Goal: Information Seeking & Learning: Check status

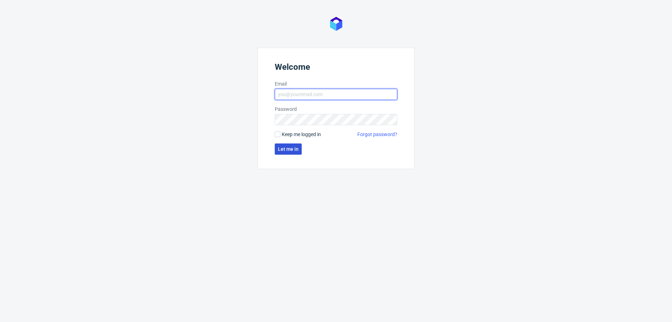
type input "mariola.dudek@packhelp.com"
click at [282, 149] on span "Let me in" at bounding box center [288, 148] width 21 height 5
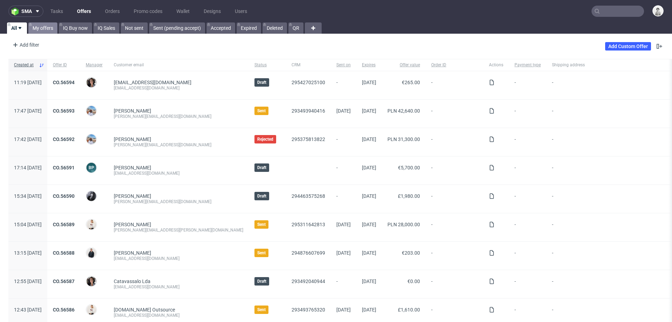
click at [48, 31] on link "My offers" at bounding box center [42, 27] width 29 height 11
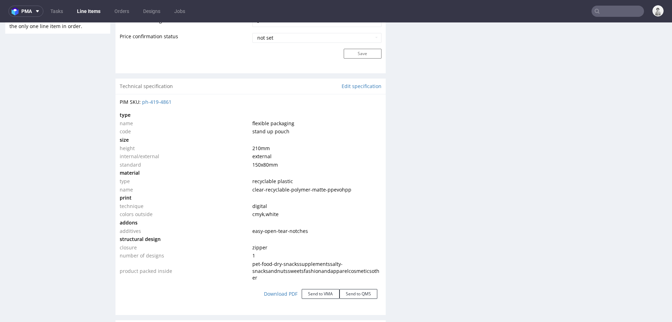
scroll to position [595, 0]
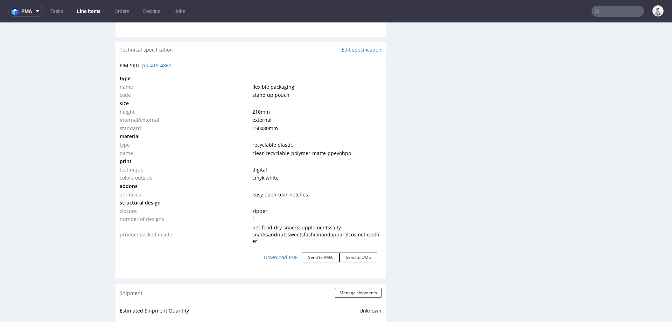
scroll to position [632, 0]
click at [272, 136] on td at bounding box center [316, 135] width 131 height 8
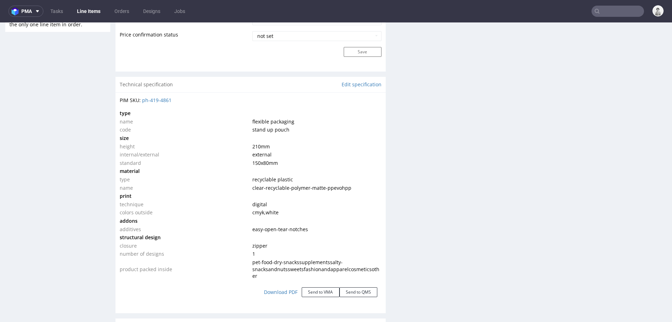
scroll to position [485, 0]
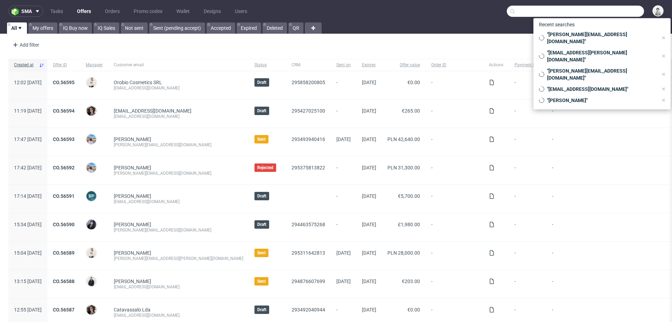
click at [606, 7] on input "text" at bounding box center [575, 11] width 137 height 11
paste input "micke@mobilefriend.se"
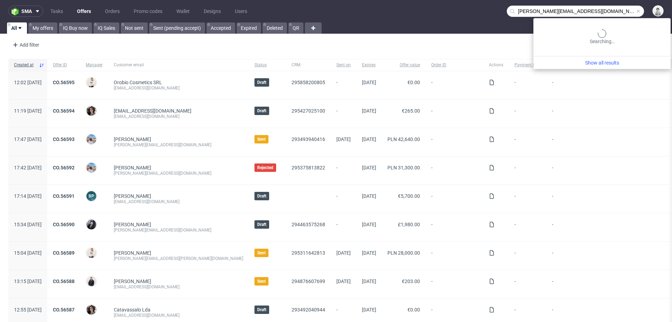
type input "micke@mobilefriend.se"
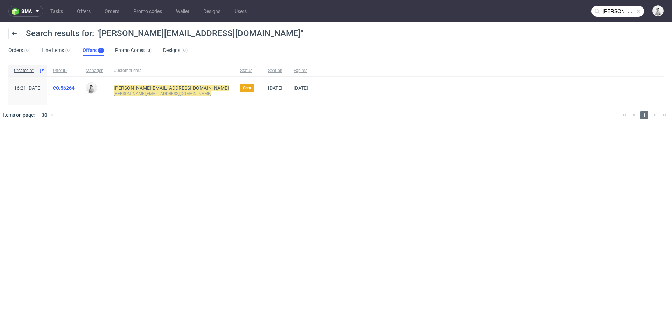
click at [75, 87] on link "CO.56264" at bounding box center [64, 88] width 22 height 6
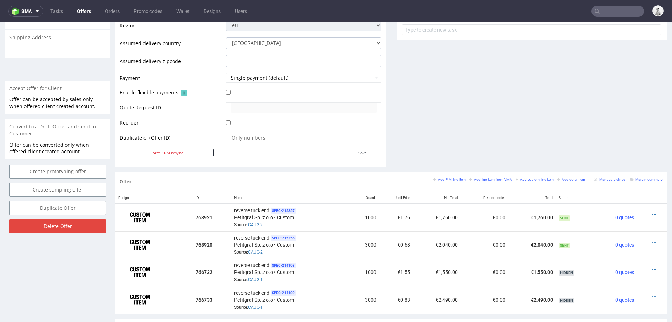
scroll to position [275, 0]
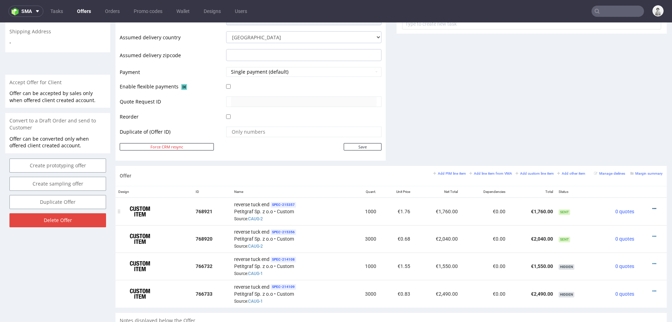
click at [653, 206] on icon at bounding box center [655, 208] width 4 height 5
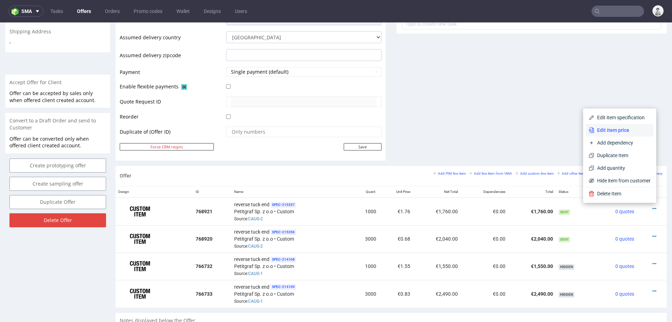
click at [627, 131] on span "Edit item price" at bounding box center [623, 129] width 56 height 7
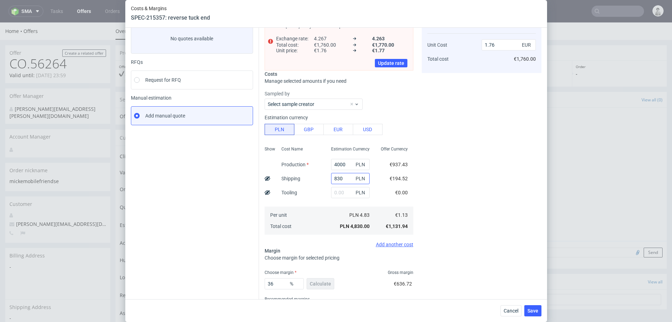
scroll to position [0, 0]
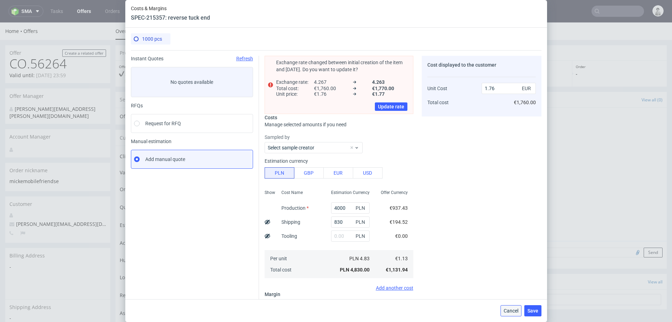
click at [513, 306] on button "Cancel" at bounding box center [511, 310] width 21 height 11
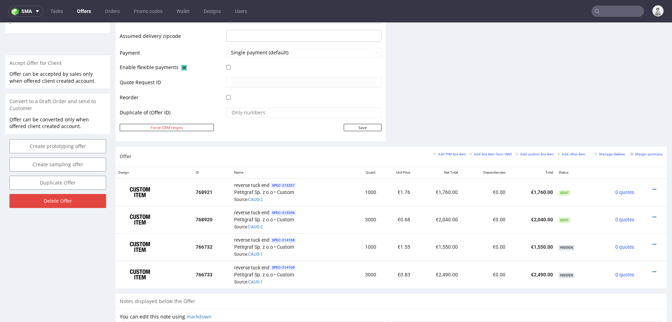
scroll to position [295, 0]
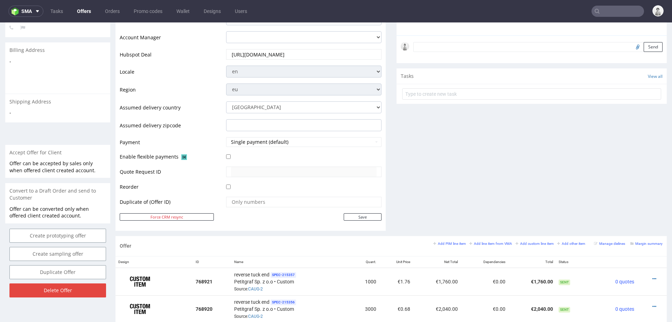
scroll to position [218, 0]
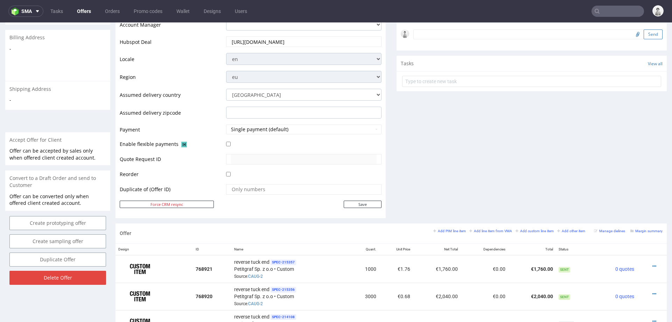
click at [652, 29] on div "Send" at bounding box center [532, 37] width 270 height 28
click at [561, 194] on div "Comments User (0) Automatic (0) Attachments (0) All (0) View all (0) Send Tasks…" at bounding box center [532, 48] width 270 height 349
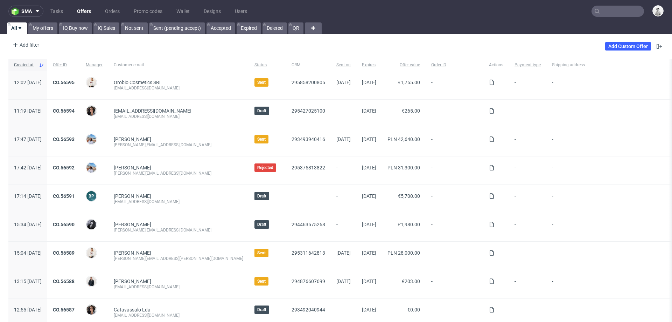
click at [602, 14] on input "text" at bounding box center [618, 11] width 53 height 11
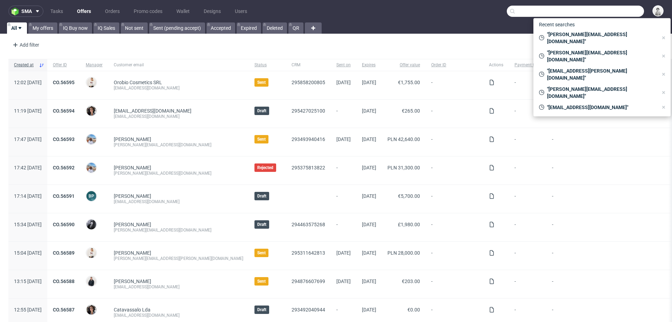
paste input "holi@amandolocamenti.com"
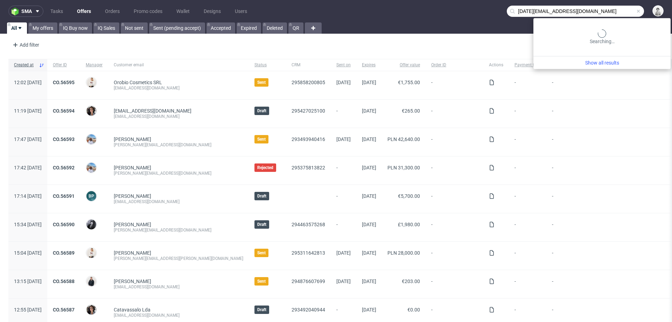
type input "holi@amandolocamenti.com"
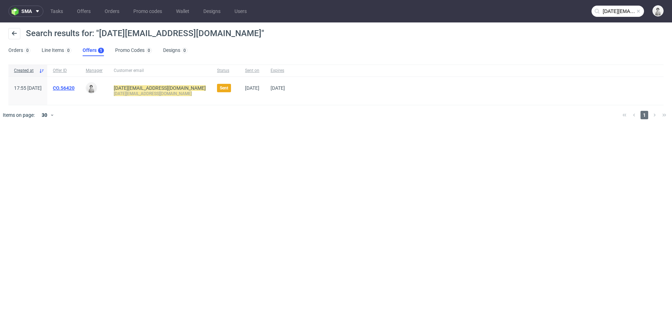
click at [75, 89] on link "CO.56420" at bounding box center [64, 88] width 22 height 6
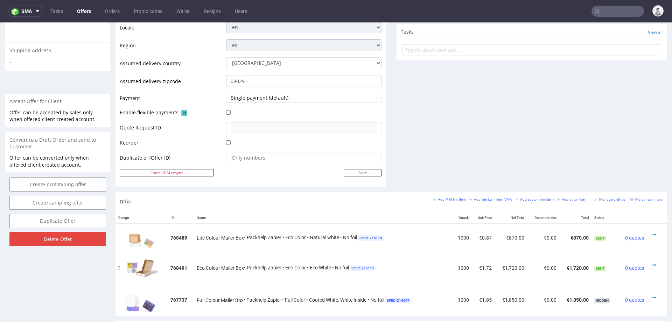
scroll to position [248, 0]
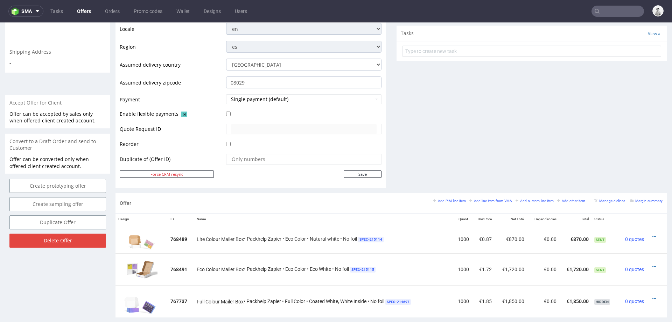
click at [510, 81] on div "Comments User (0) Automatic (1) Attachments (0) All (1) View all (1) 5th Aug 25…" at bounding box center [532, 18] width 270 height 349
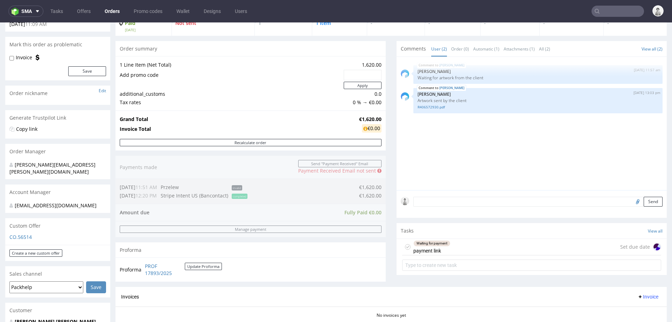
scroll to position [47, 0]
